Goal: Transaction & Acquisition: Purchase product/service

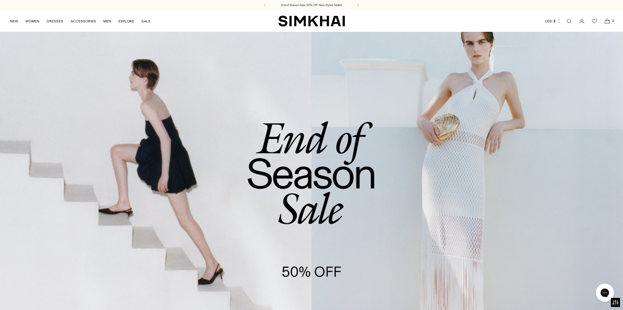
click at [567, 21] on link "Open search modal" at bounding box center [569, 21] width 12 height 12
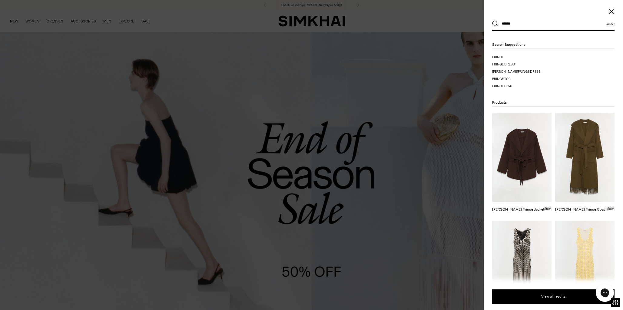
type input "******"
click at [492, 21] on button "Search" at bounding box center [495, 24] width 6 height 6
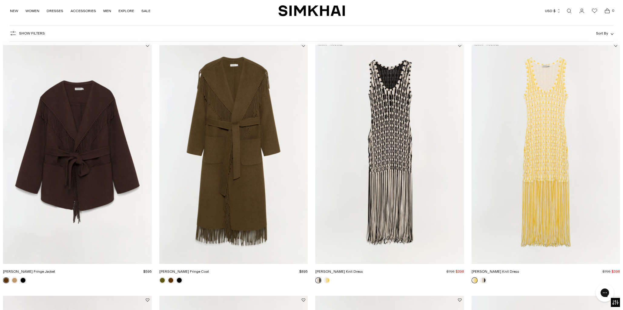
scroll to position [73, 0]
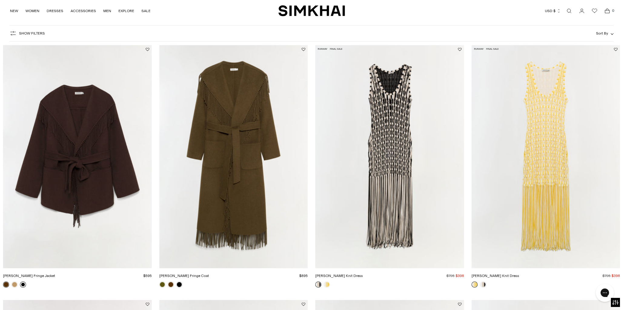
click at [22, 284] on link at bounding box center [23, 284] width 6 height 6
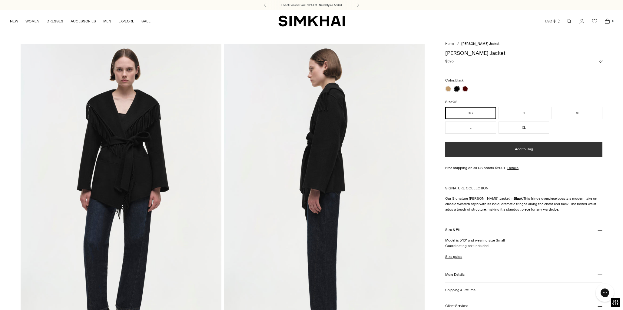
click at [517, 150] on span "Add to Bag" at bounding box center [524, 149] width 18 height 5
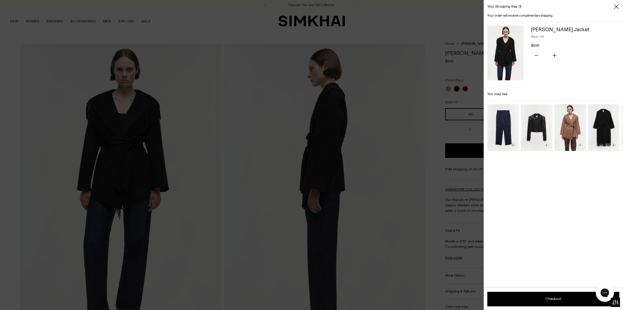
click at [223, 47] on div at bounding box center [311, 155] width 623 height 310
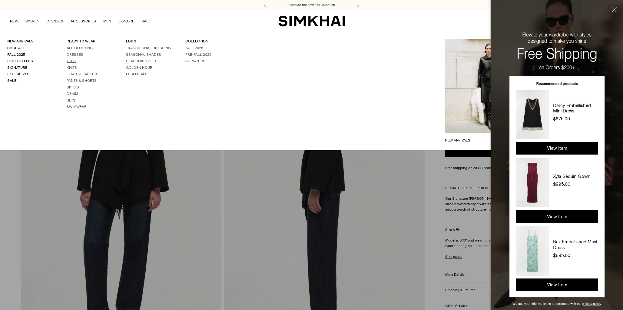
click at [72, 60] on link "Tops" at bounding box center [71, 61] width 9 height 4
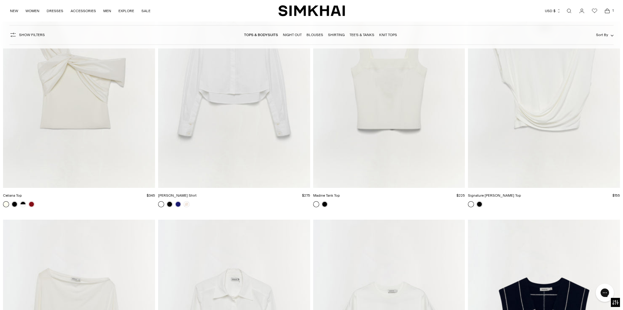
scroll to position [3499, 0]
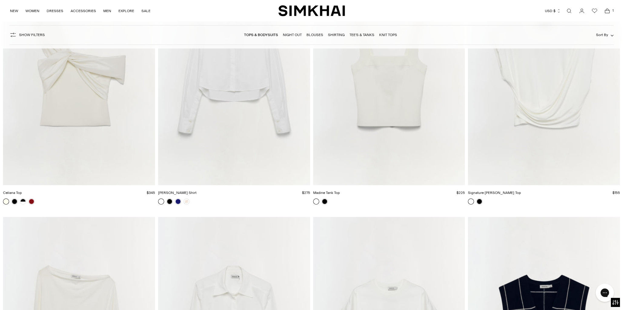
click at [606, 10] on icon "Open cart modal" at bounding box center [607, 11] width 8 height 6
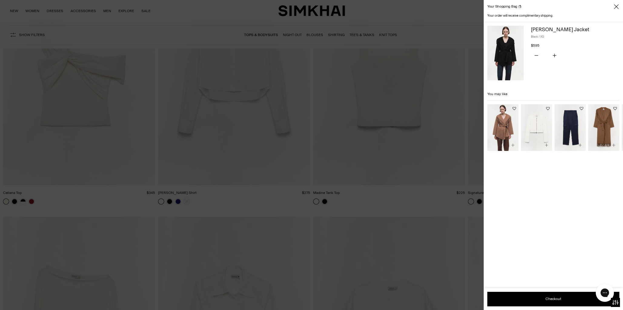
click at [526, 44] on div "Rowen Jacket Black / XS $595 Unit price / per You have the maximum number of th…" at bounding box center [552, 55] width 139 height 58
click at [505, 45] on img at bounding box center [505, 53] width 36 height 54
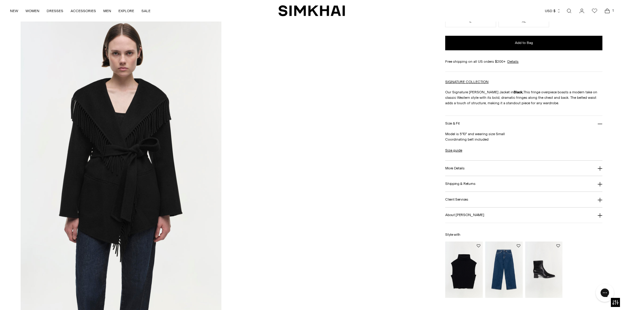
scroll to position [642, 0]
